Goal: Find specific fact: Find specific fact

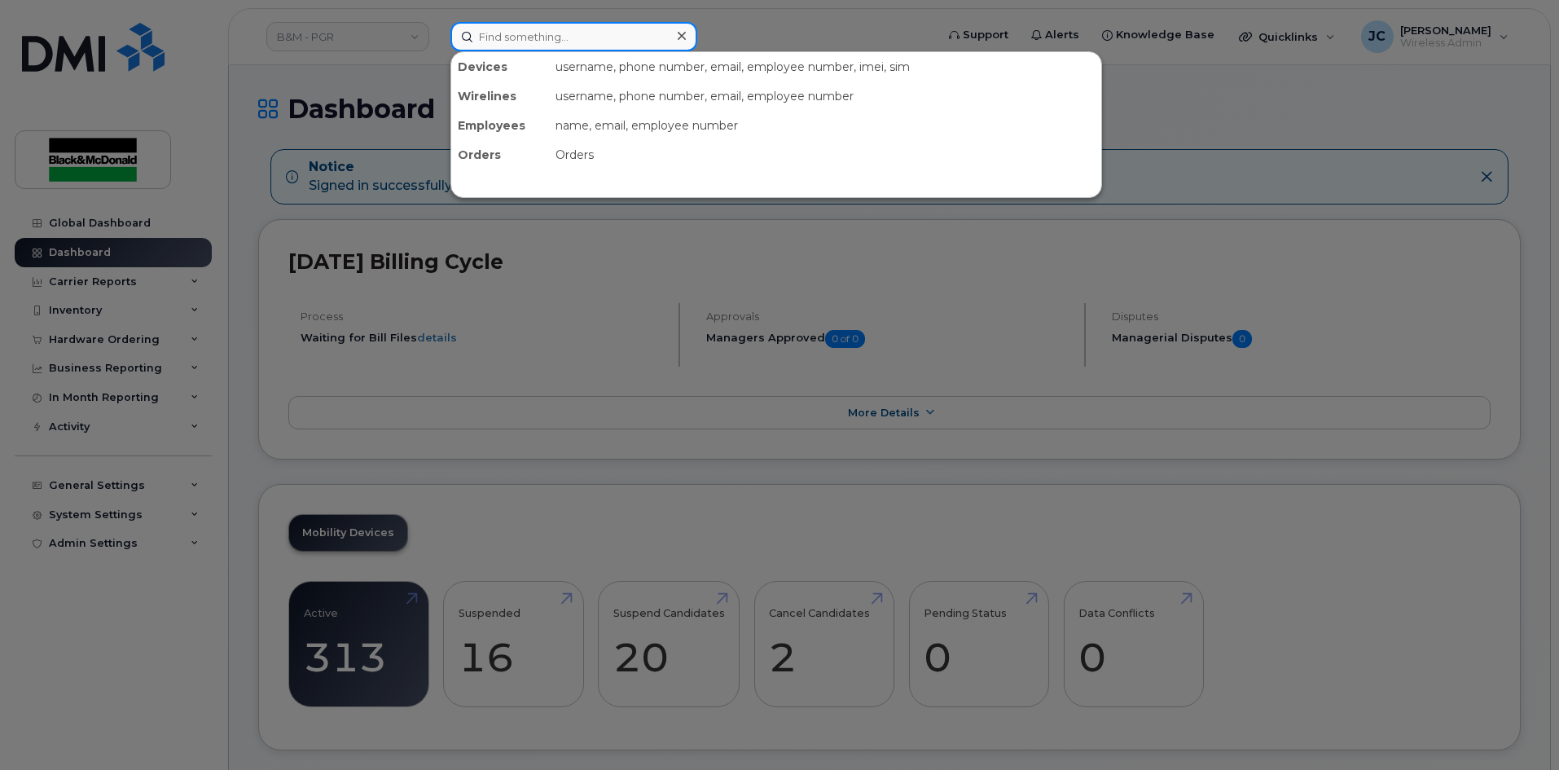
click at [521, 42] on input at bounding box center [573, 36] width 247 height 29
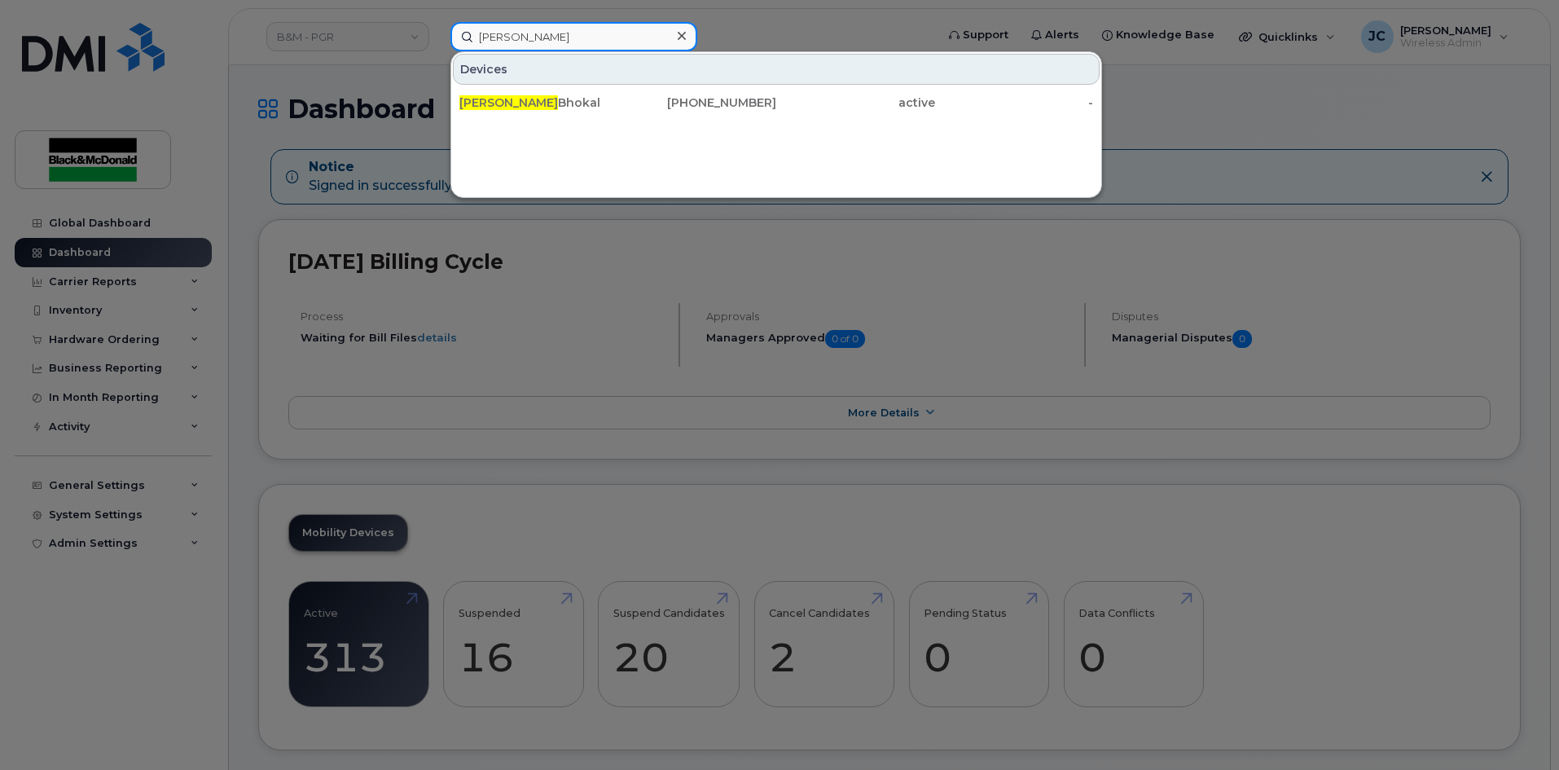
type input "[PERSON_NAME]"
click at [527, 513] on div at bounding box center [779, 385] width 1559 height 770
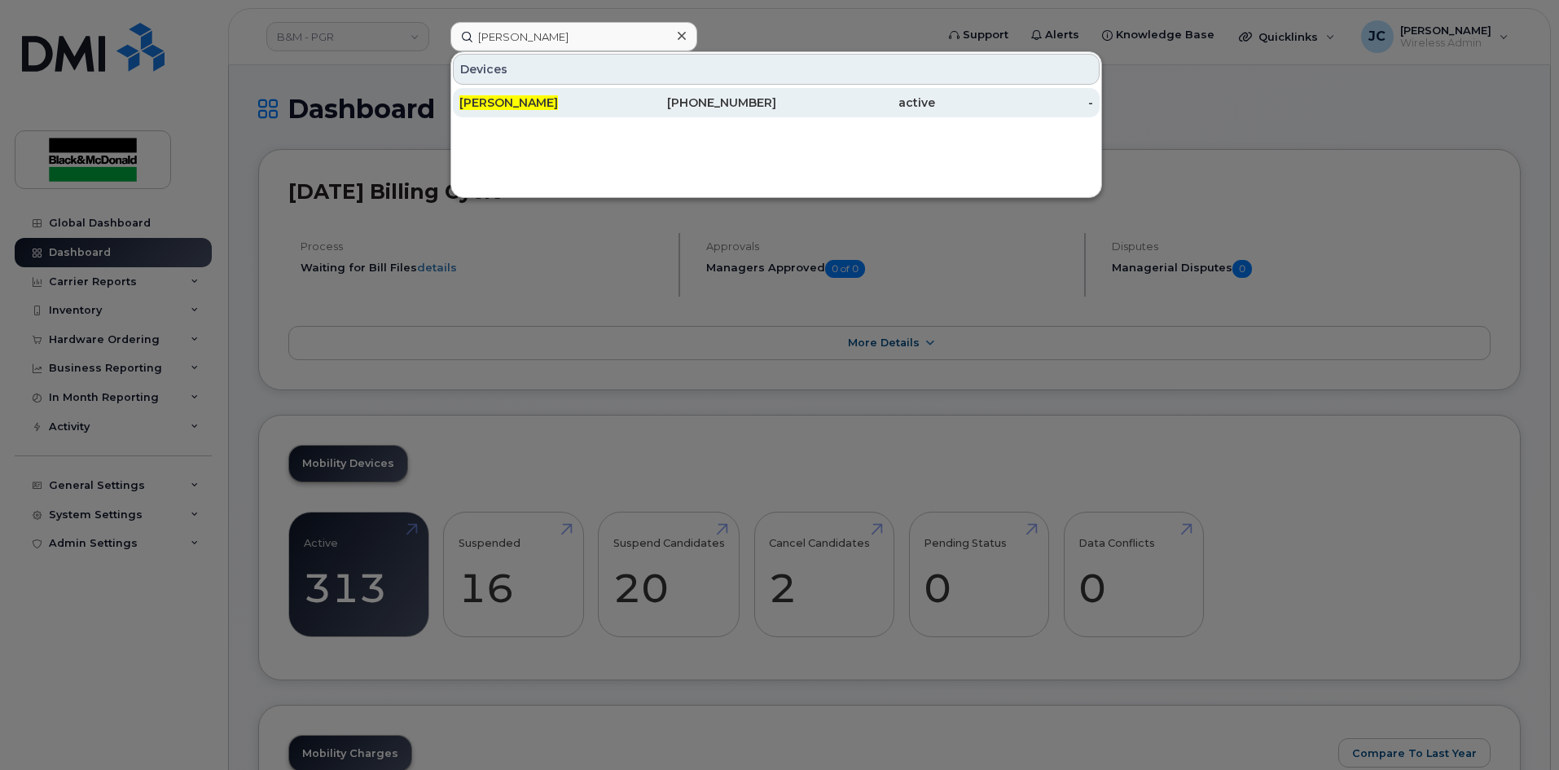
type input "[PERSON_NAME]"
click at [745, 106] on div "[PHONE_NUMBER]" at bounding box center [697, 102] width 159 height 16
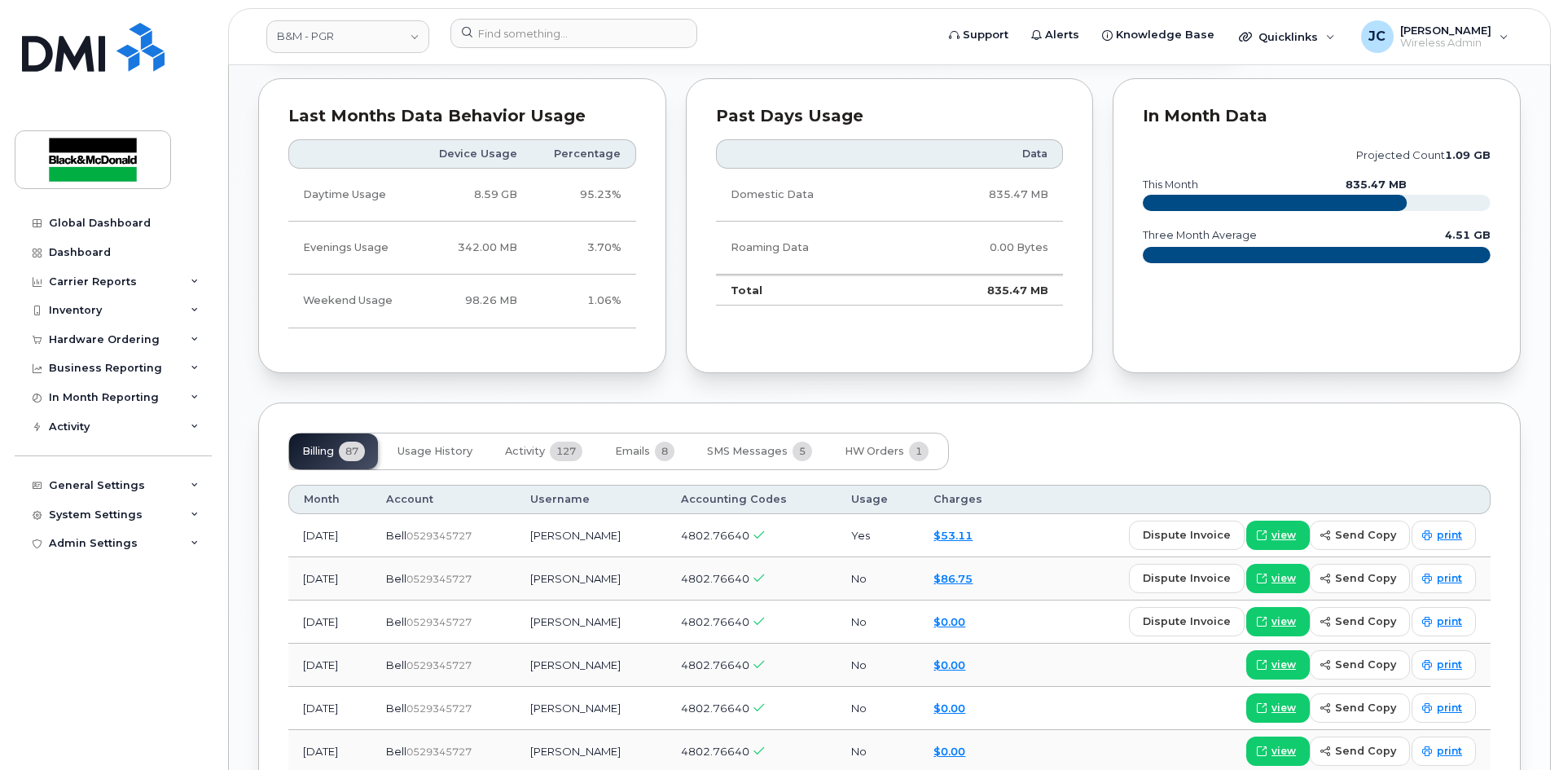
scroll to position [1032, 0]
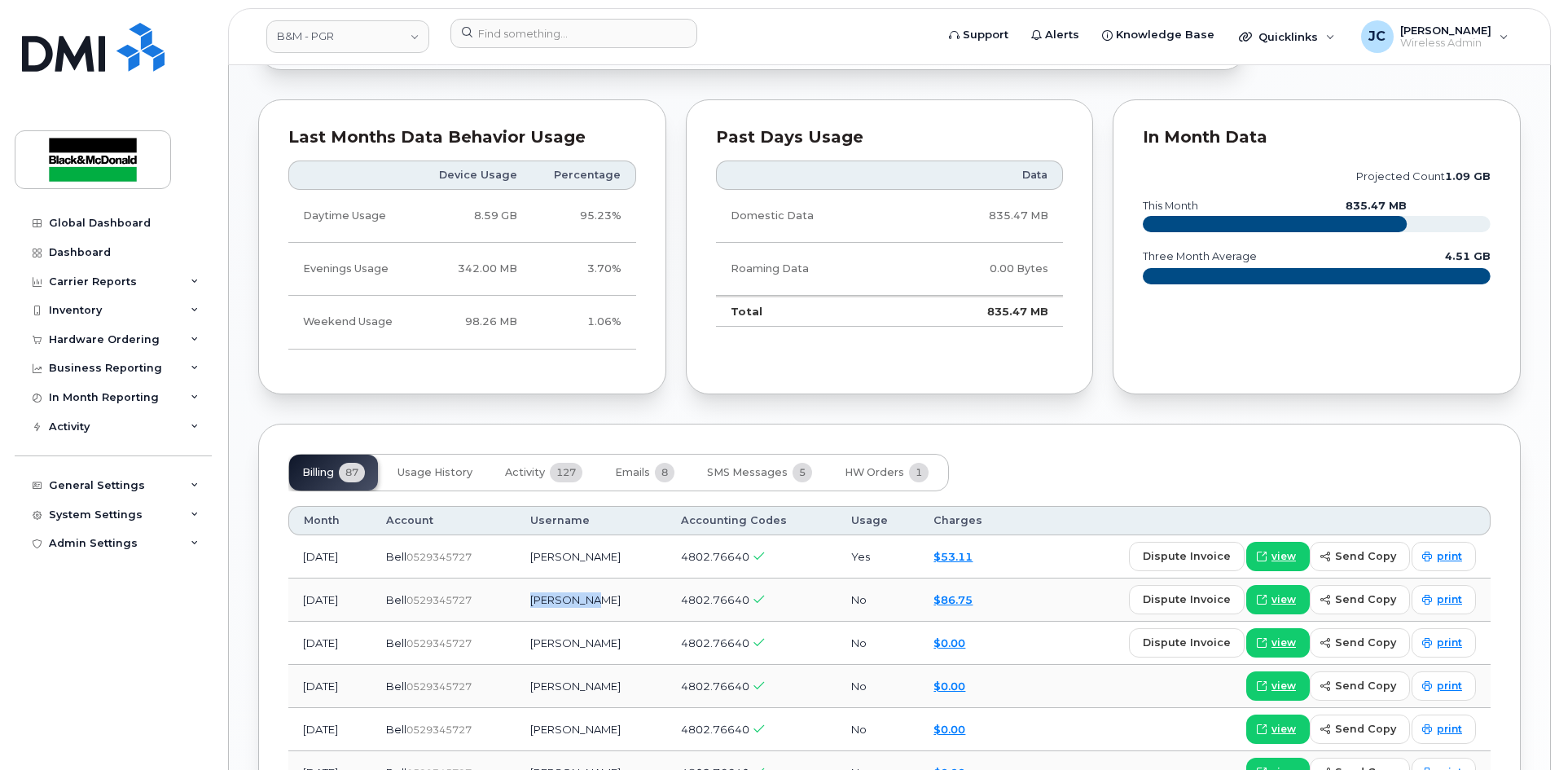
drag, startPoint x: 629, startPoint y: 599, endPoint x: 563, endPoint y: 605, distance: 66.3
click at [563, 605] on td "Carl Hodge" at bounding box center [591, 599] width 151 height 43
copy td "Carl Hodge"
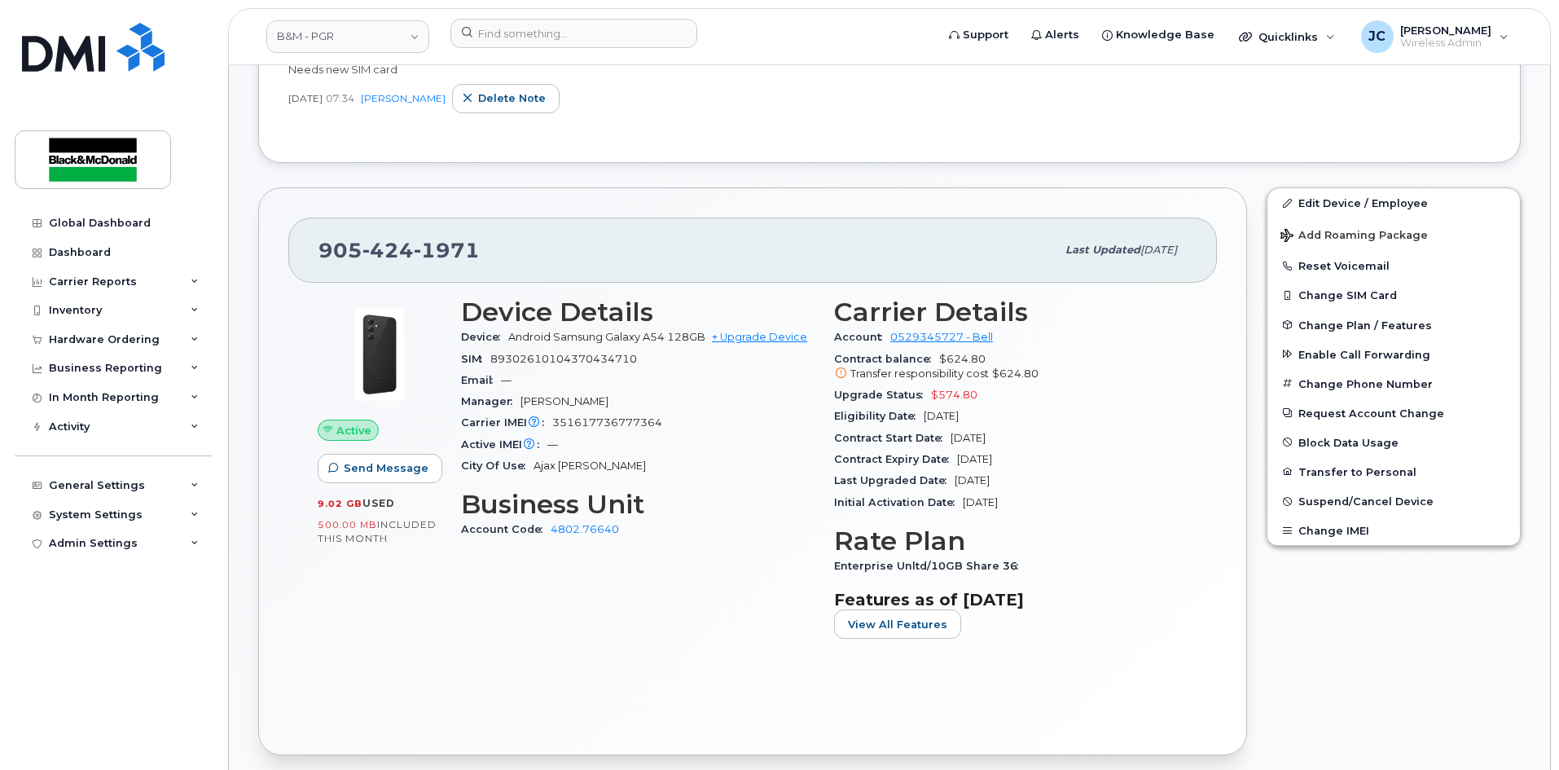
scroll to position [299, 0]
